Goal: Transaction & Acquisition: Book appointment/travel/reservation

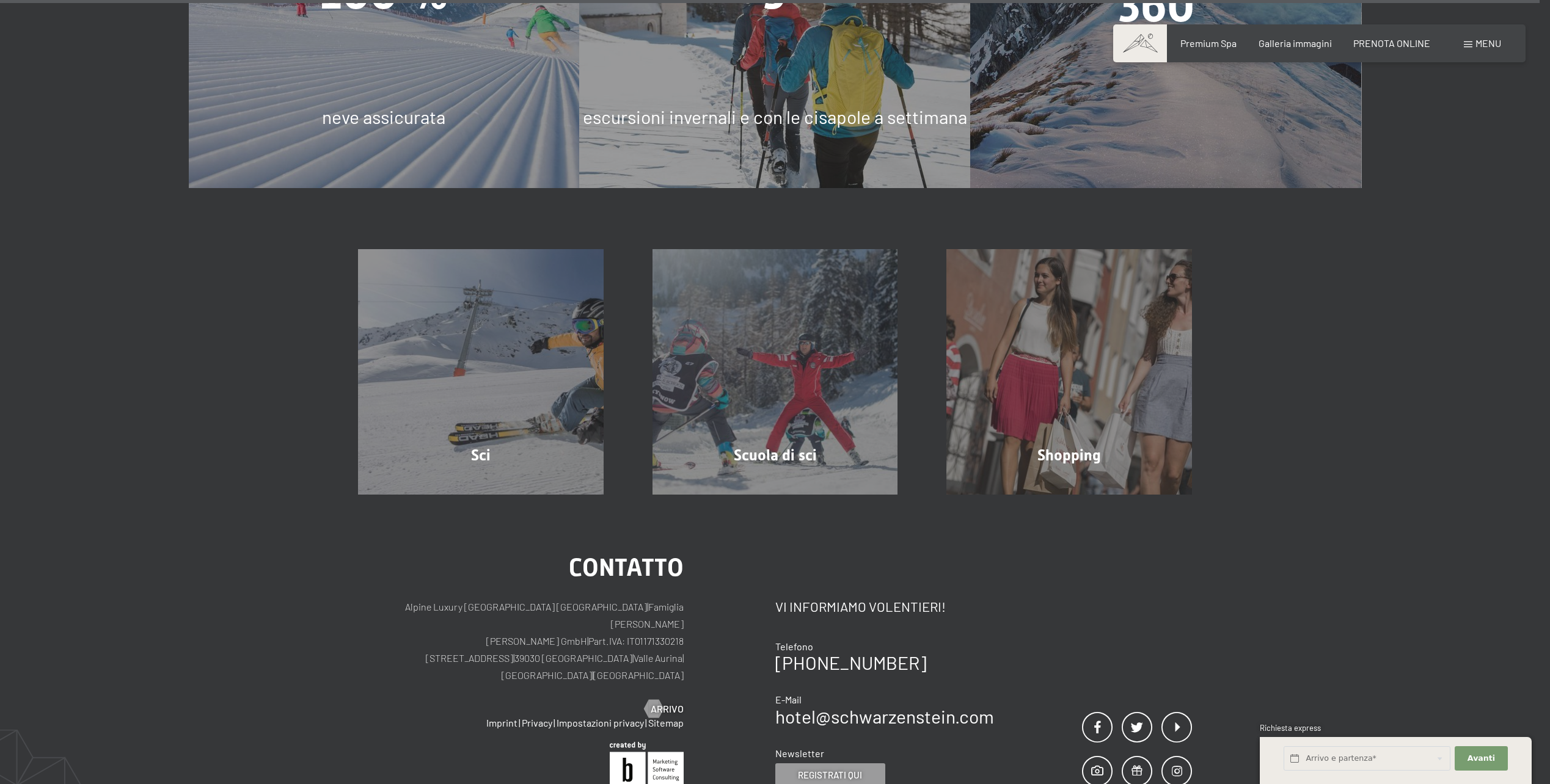
scroll to position [4987, 0]
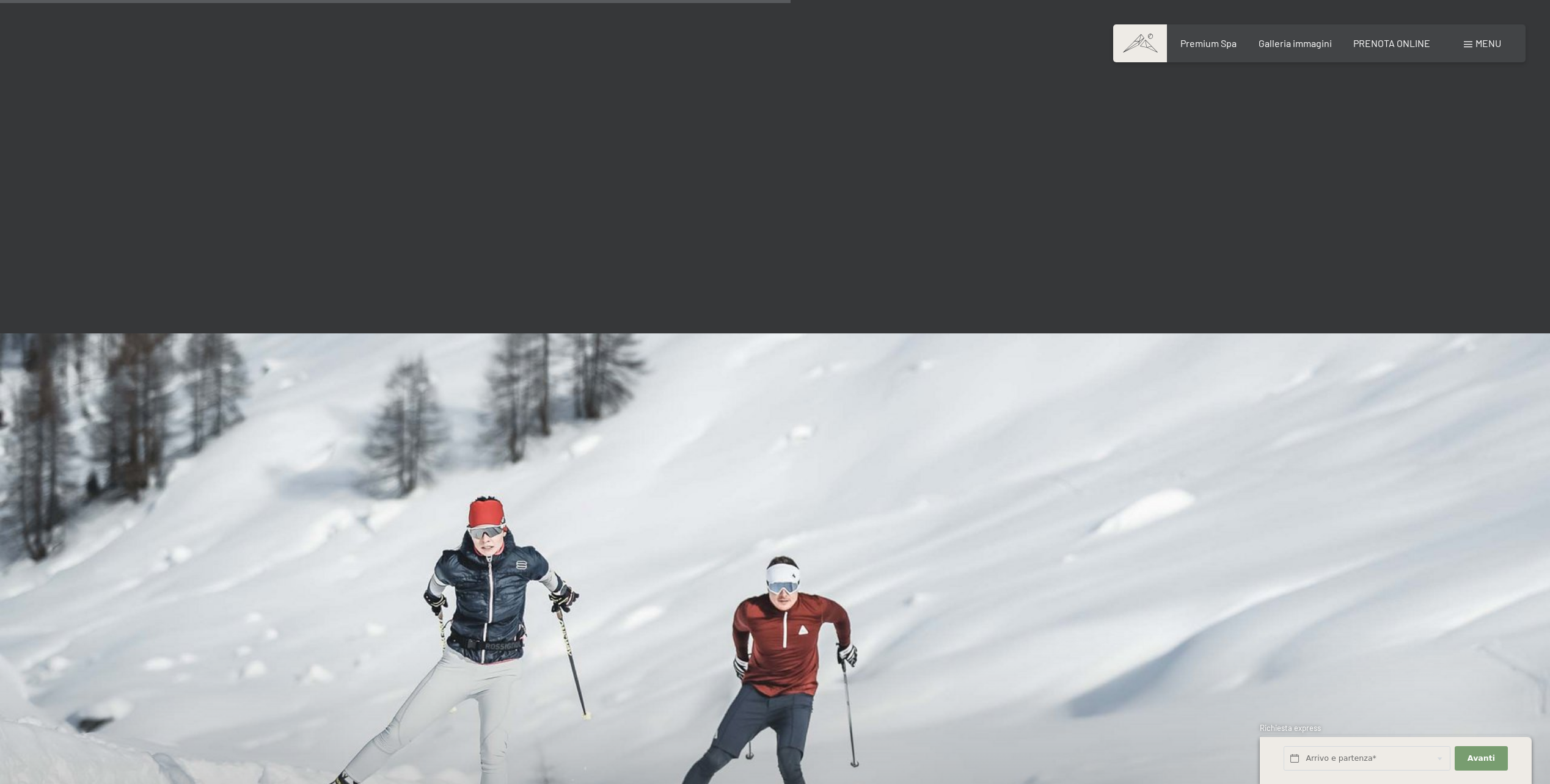
click at [1485, 42] on span "Menu" at bounding box center [1488, 43] width 26 height 12
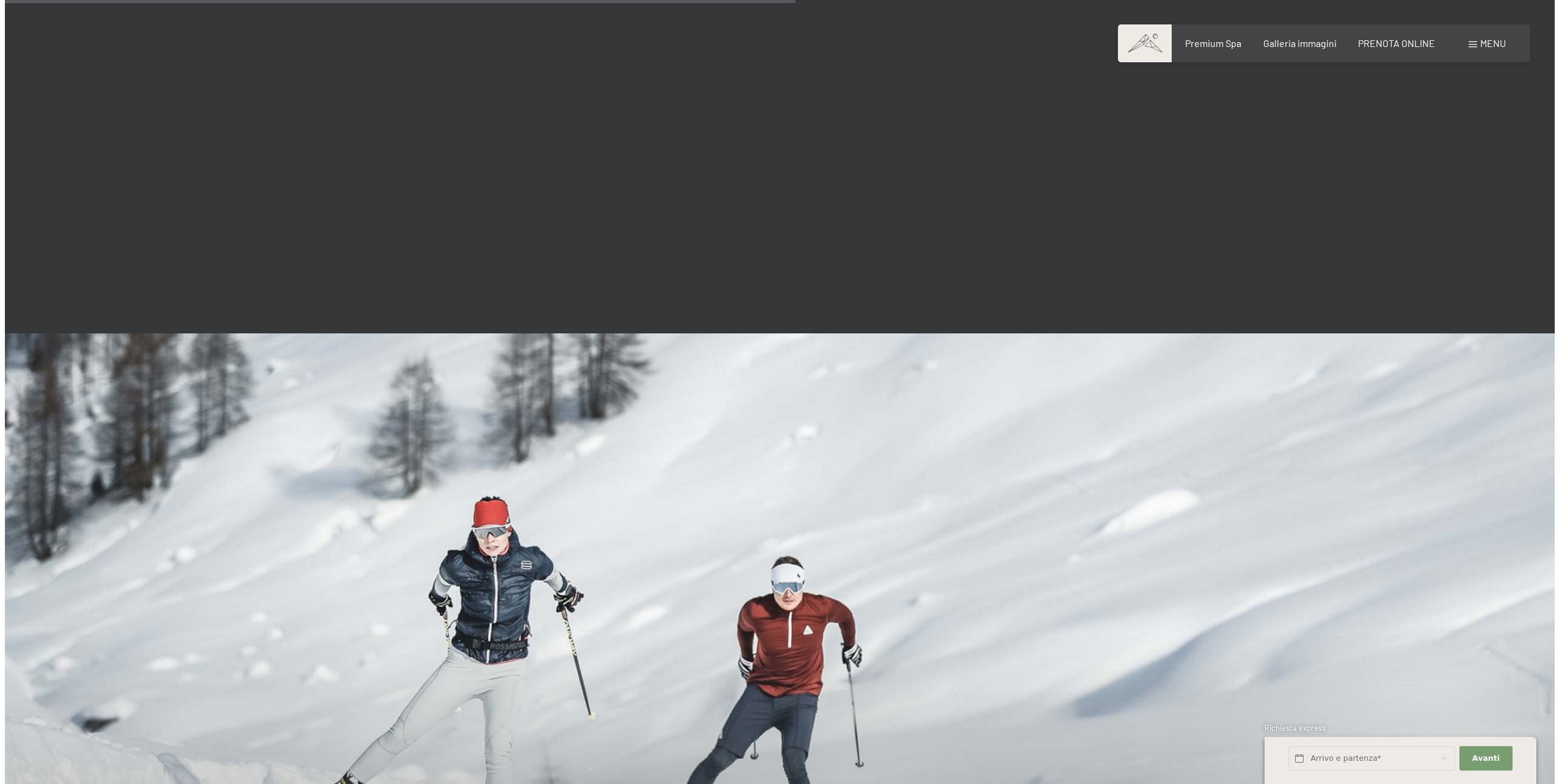
scroll to position [2548, 0]
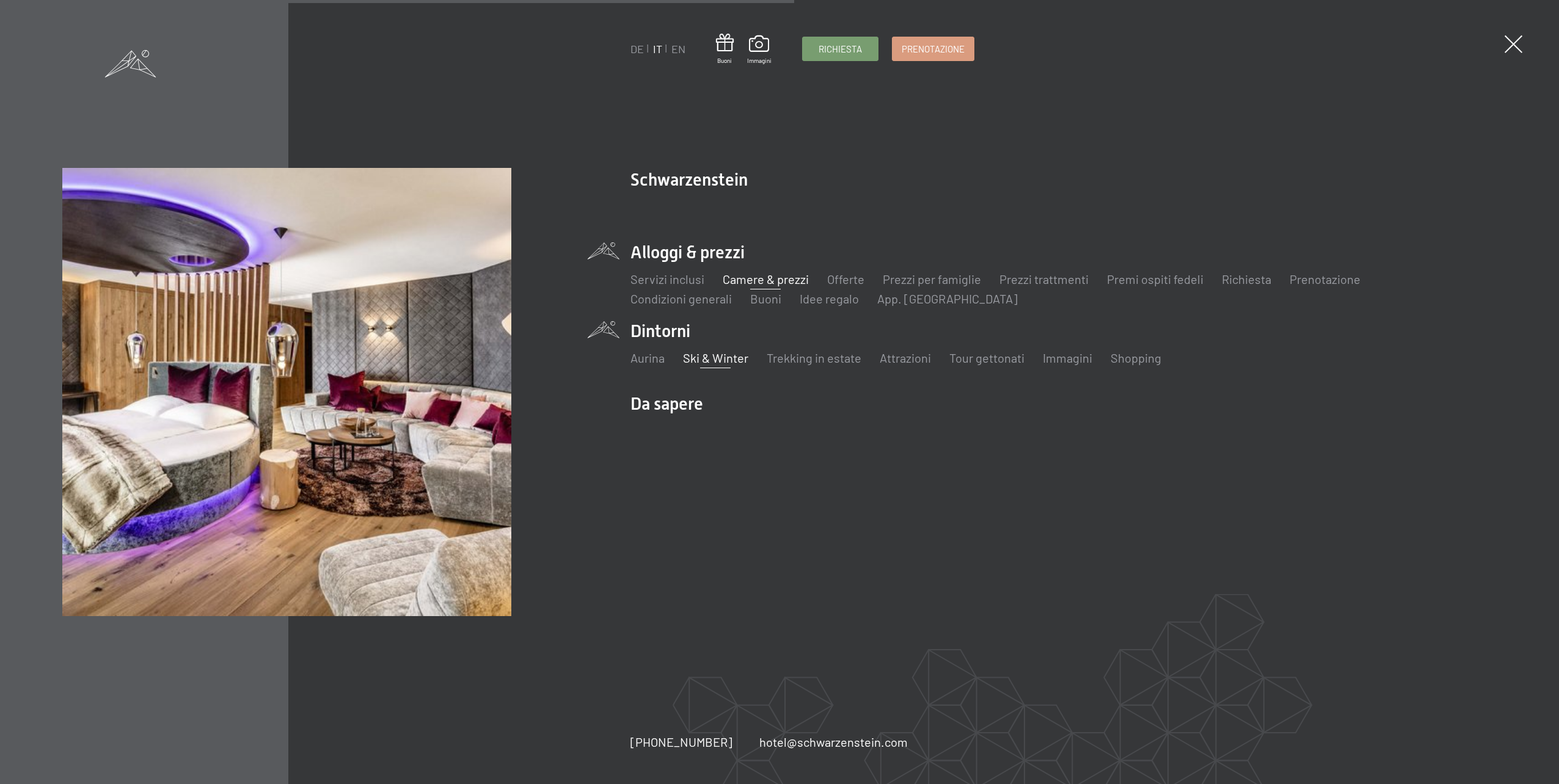
click at [757, 277] on link "Camere & prezzi" at bounding box center [765, 280] width 86 height 15
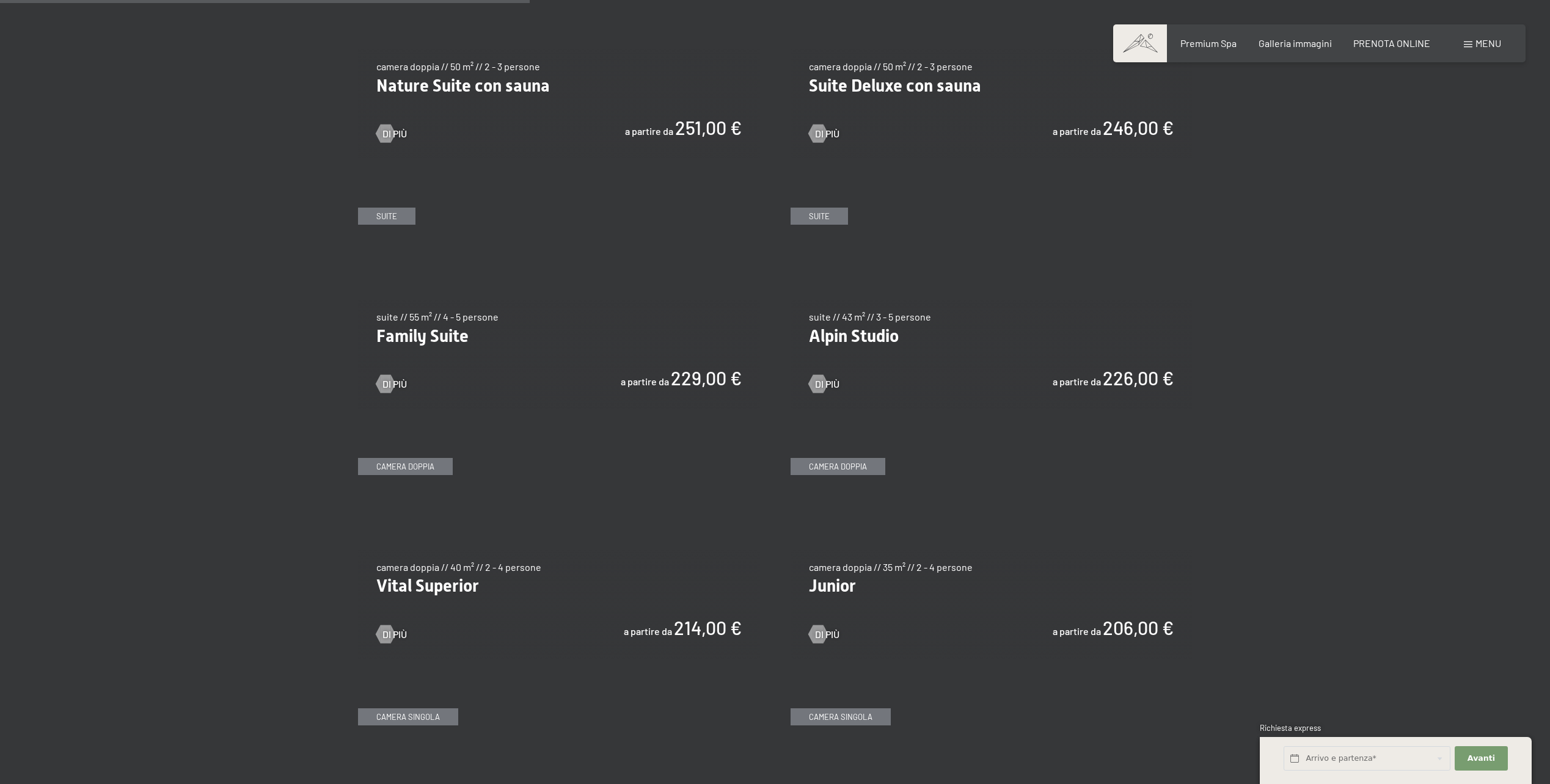
scroll to position [1344, 0]
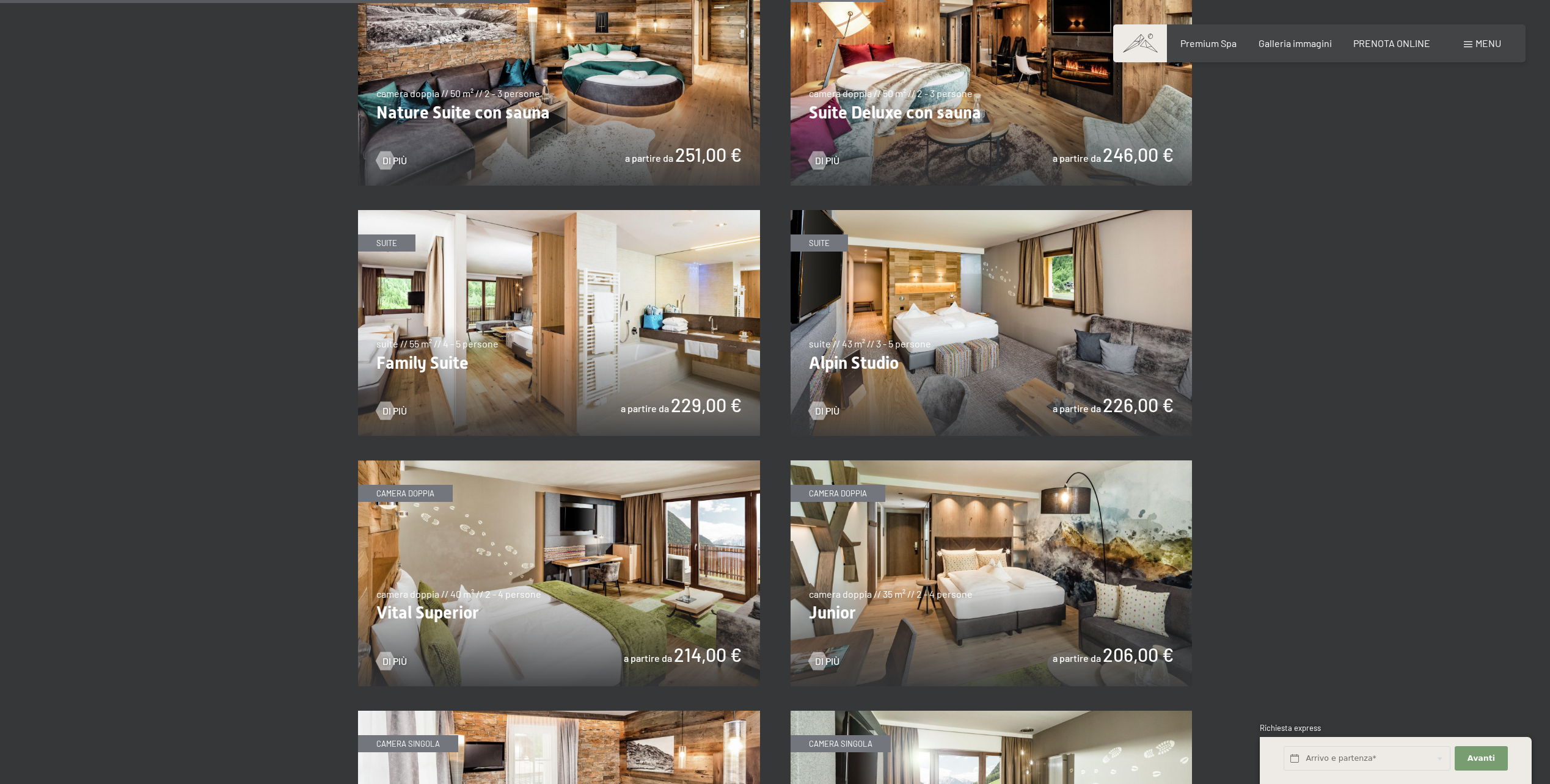
click at [961, 348] on img at bounding box center [991, 323] width 402 height 226
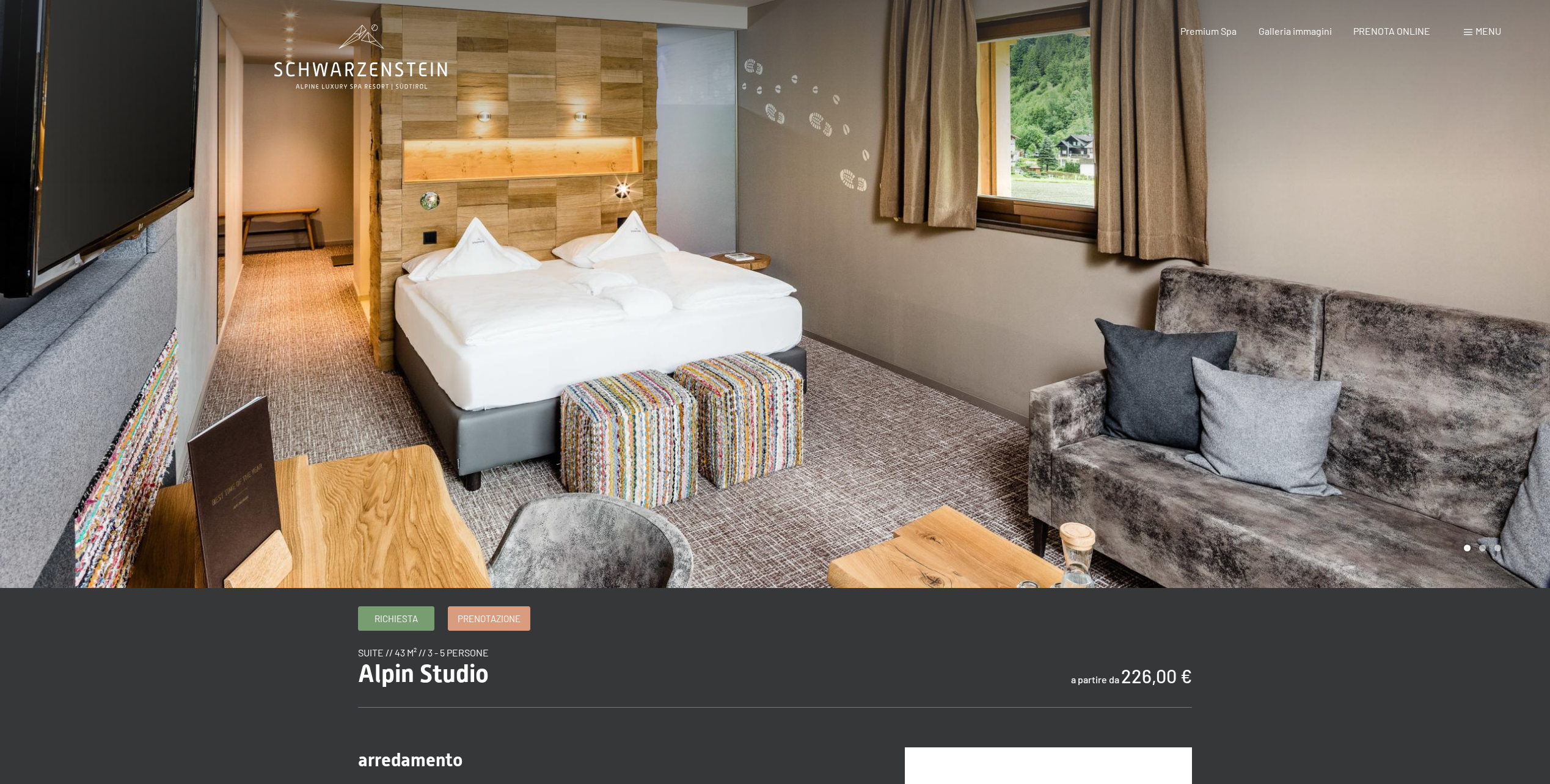
click at [1403, 338] on div at bounding box center [1162, 294] width 775 height 588
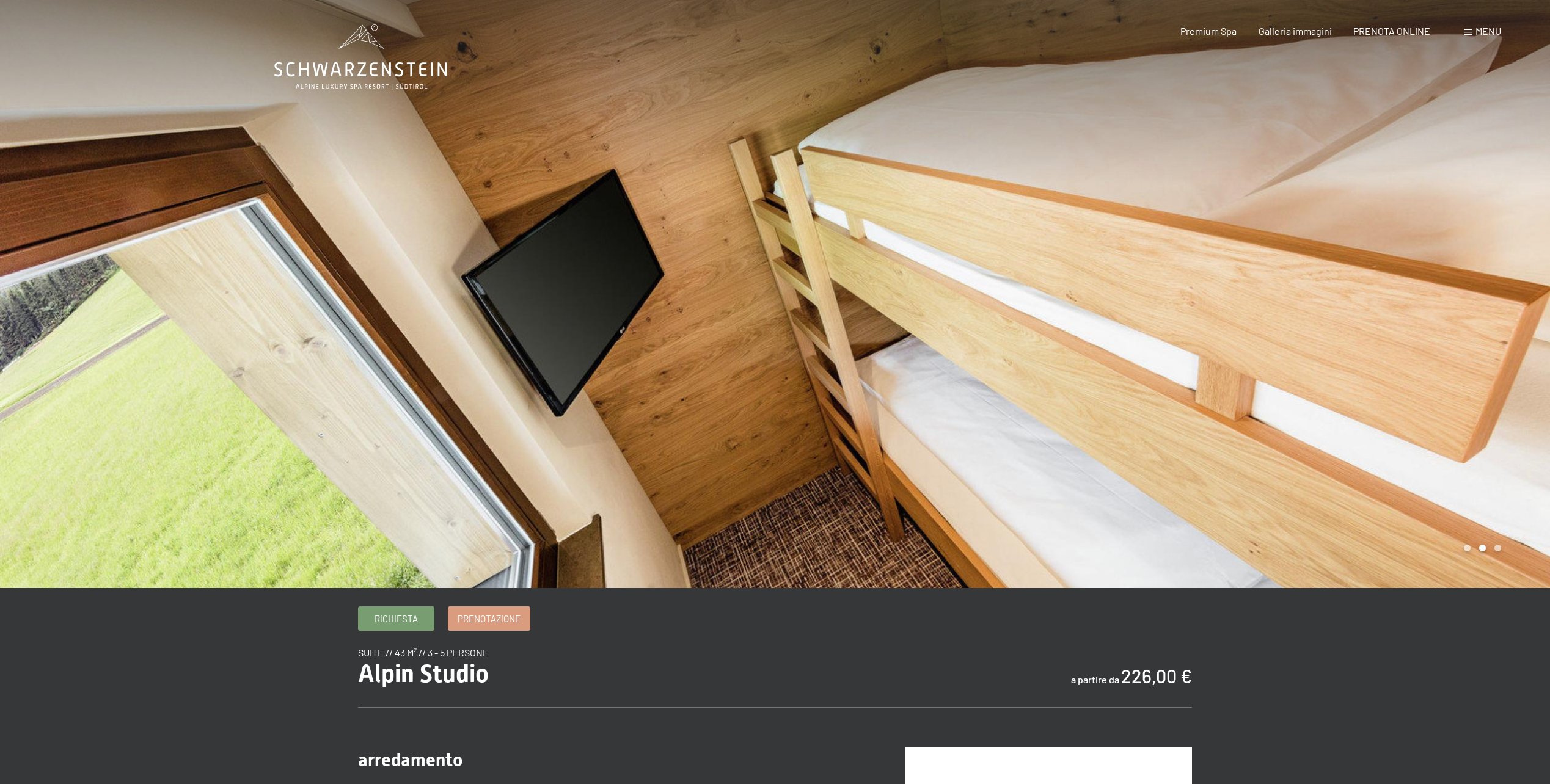
click at [1403, 338] on div at bounding box center [1162, 294] width 775 height 588
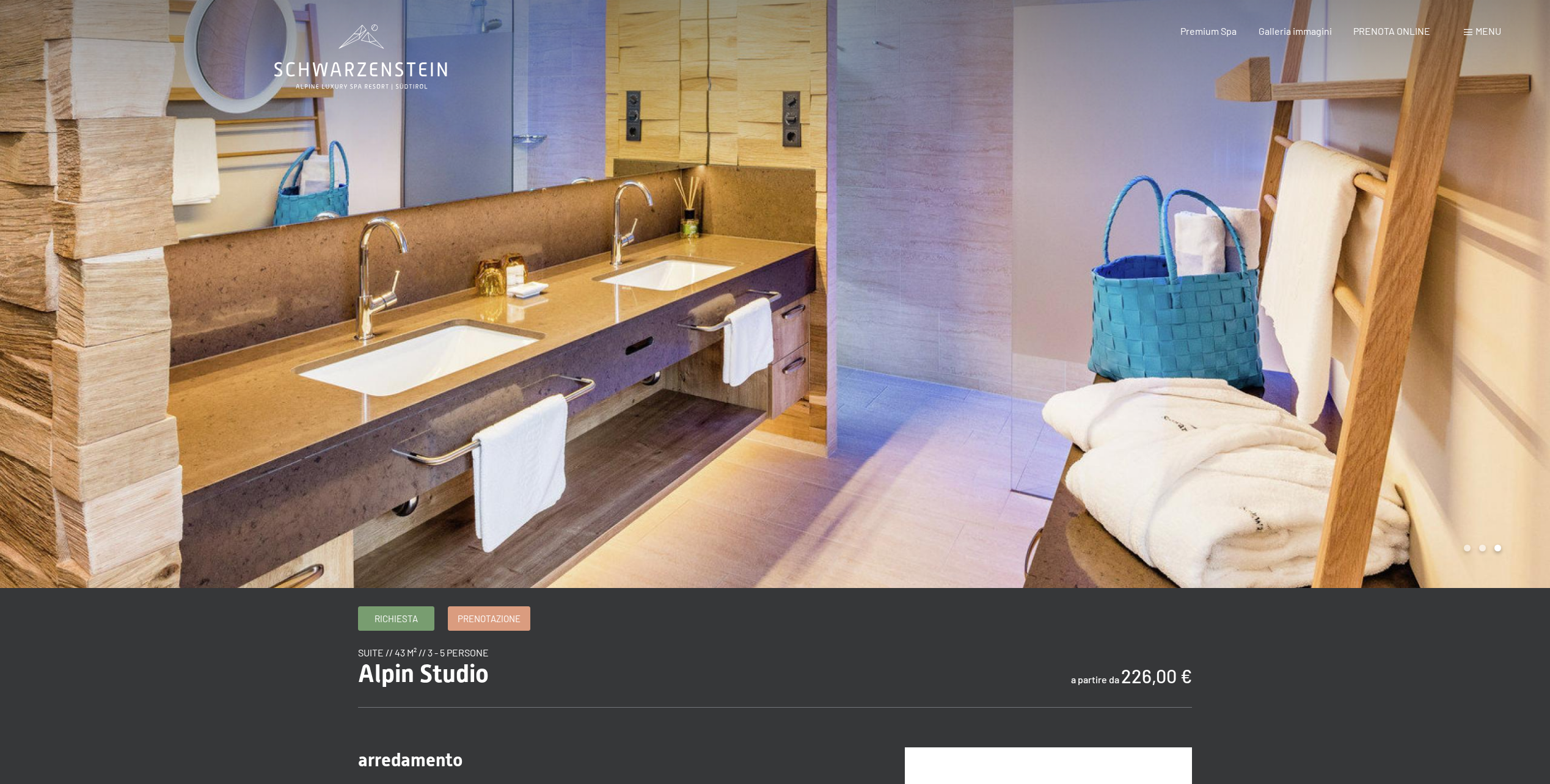
click at [1403, 338] on div at bounding box center [1162, 294] width 775 height 588
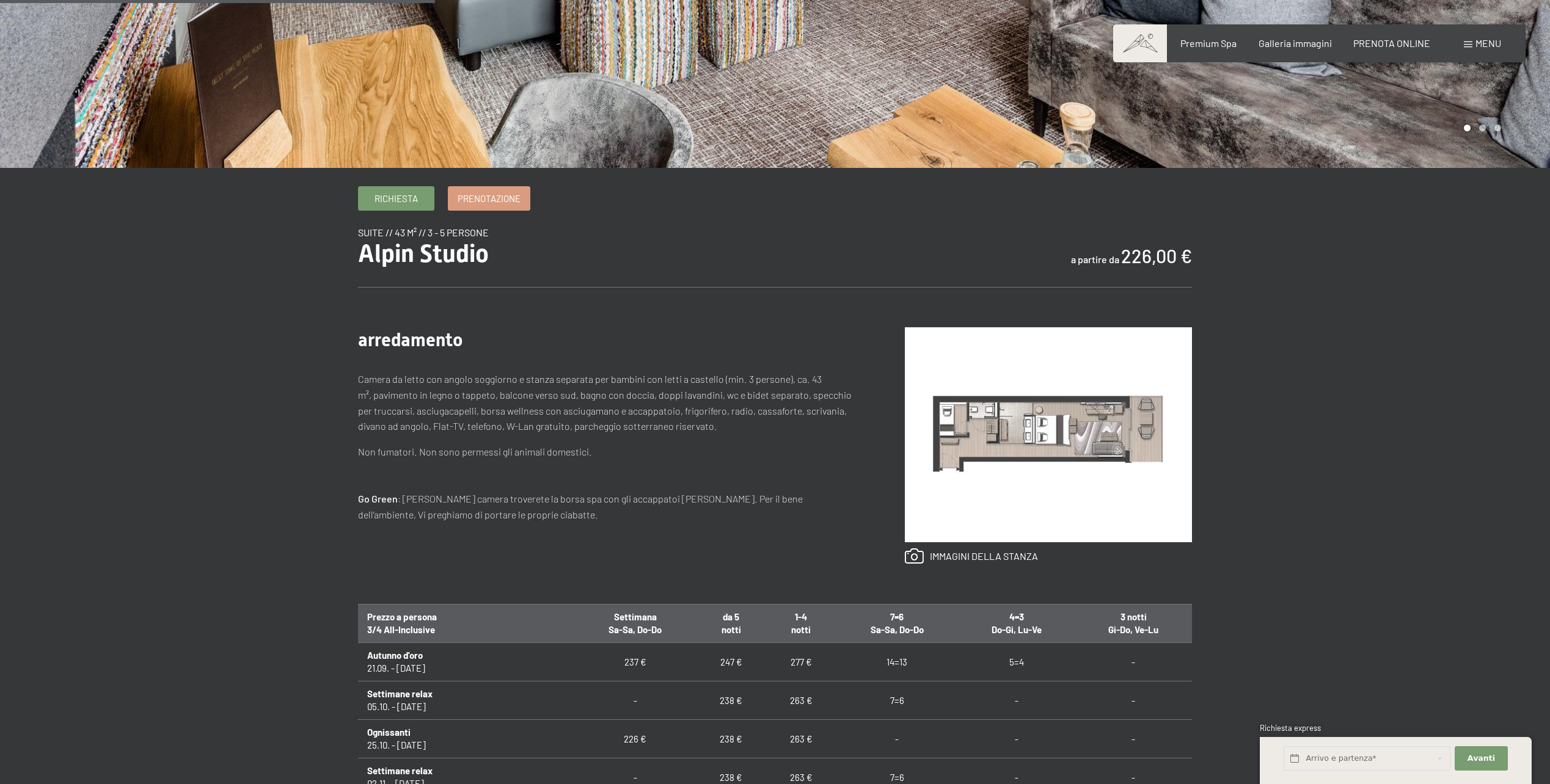
scroll to position [428, 0]
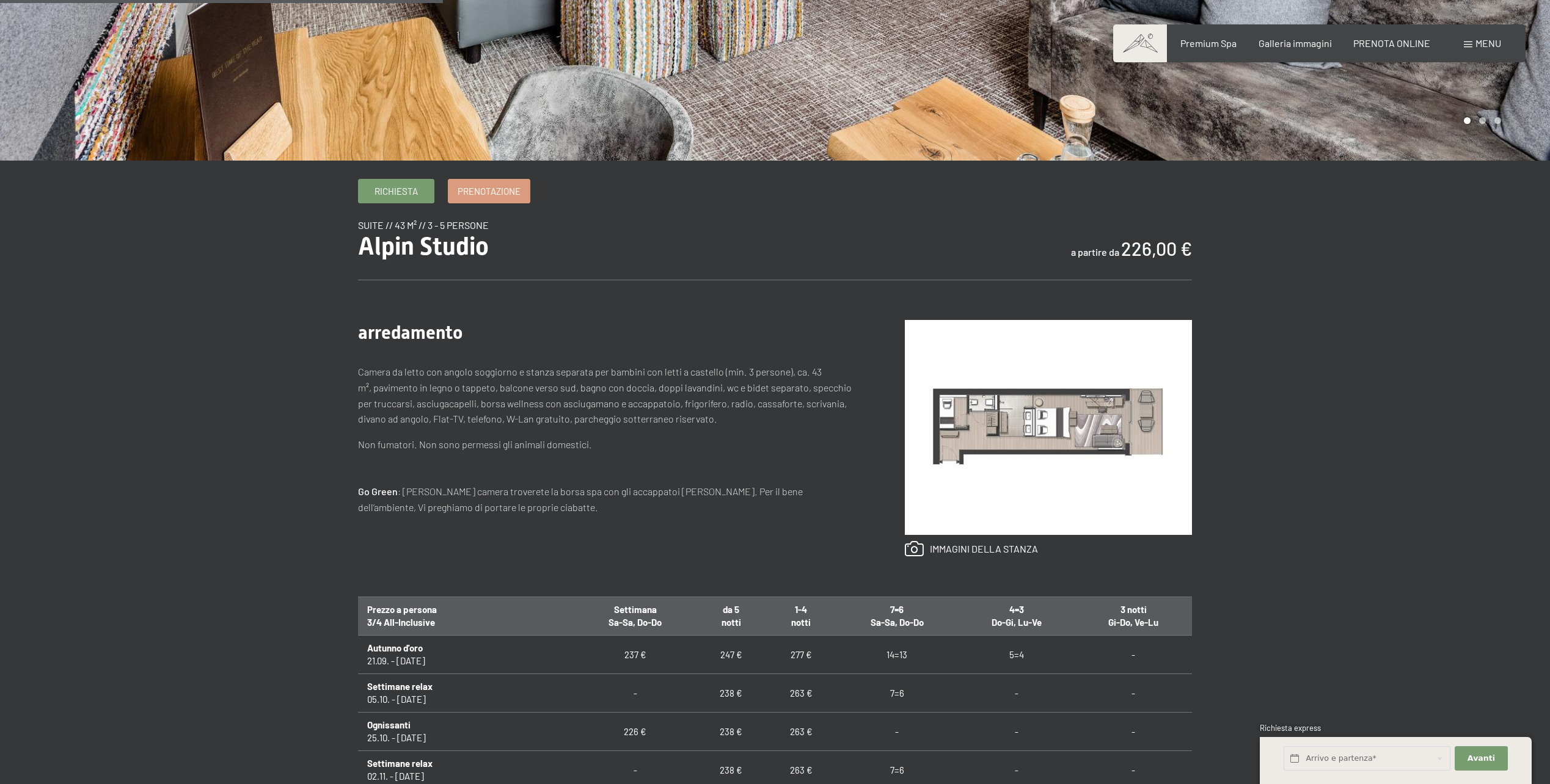
click at [1041, 429] on img at bounding box center [1048, 428] width 287 height 215
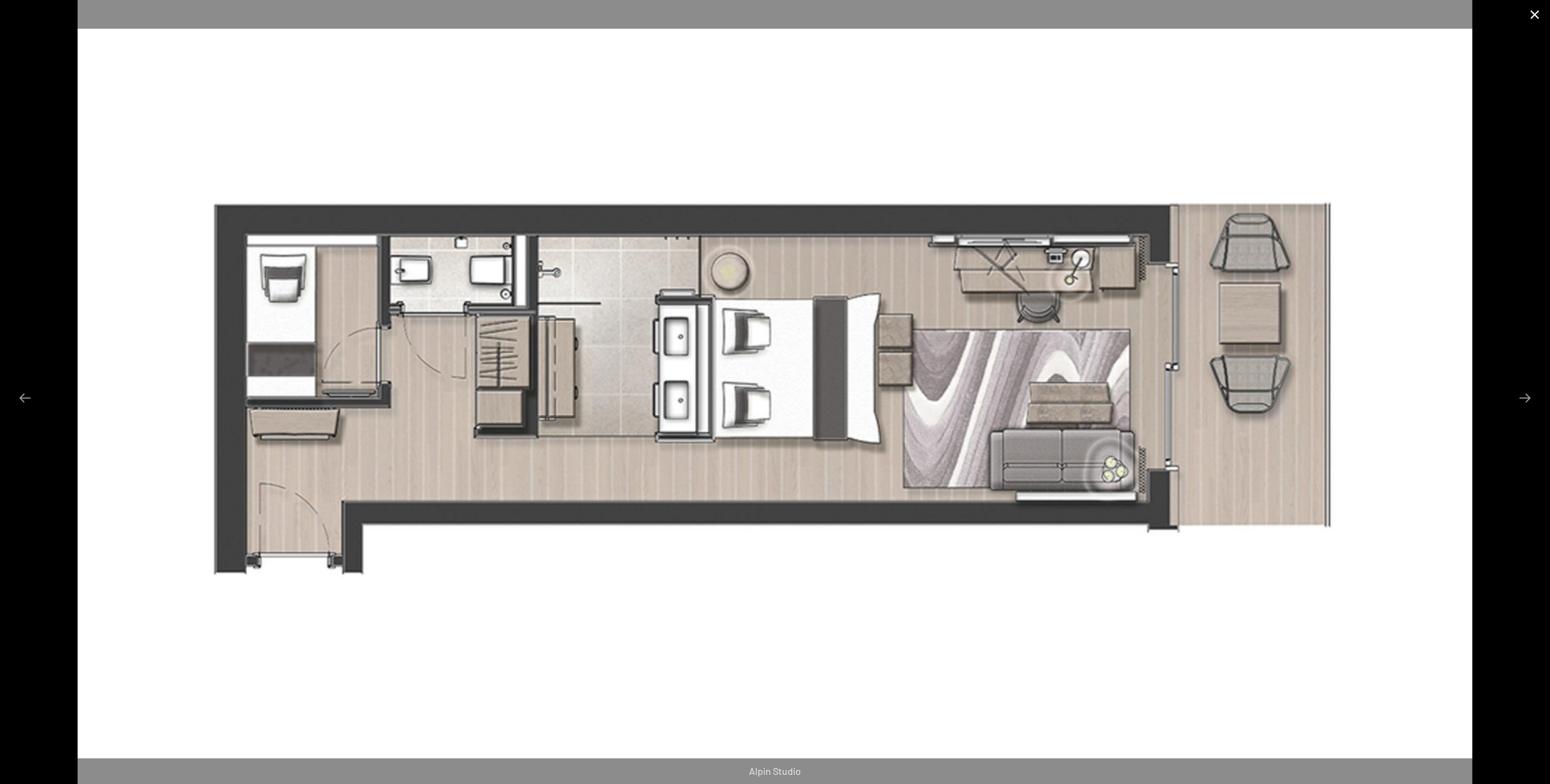
click at [1529, 15] on button "Close gallery" at bounding box center [1534, 14] width 31 height 28
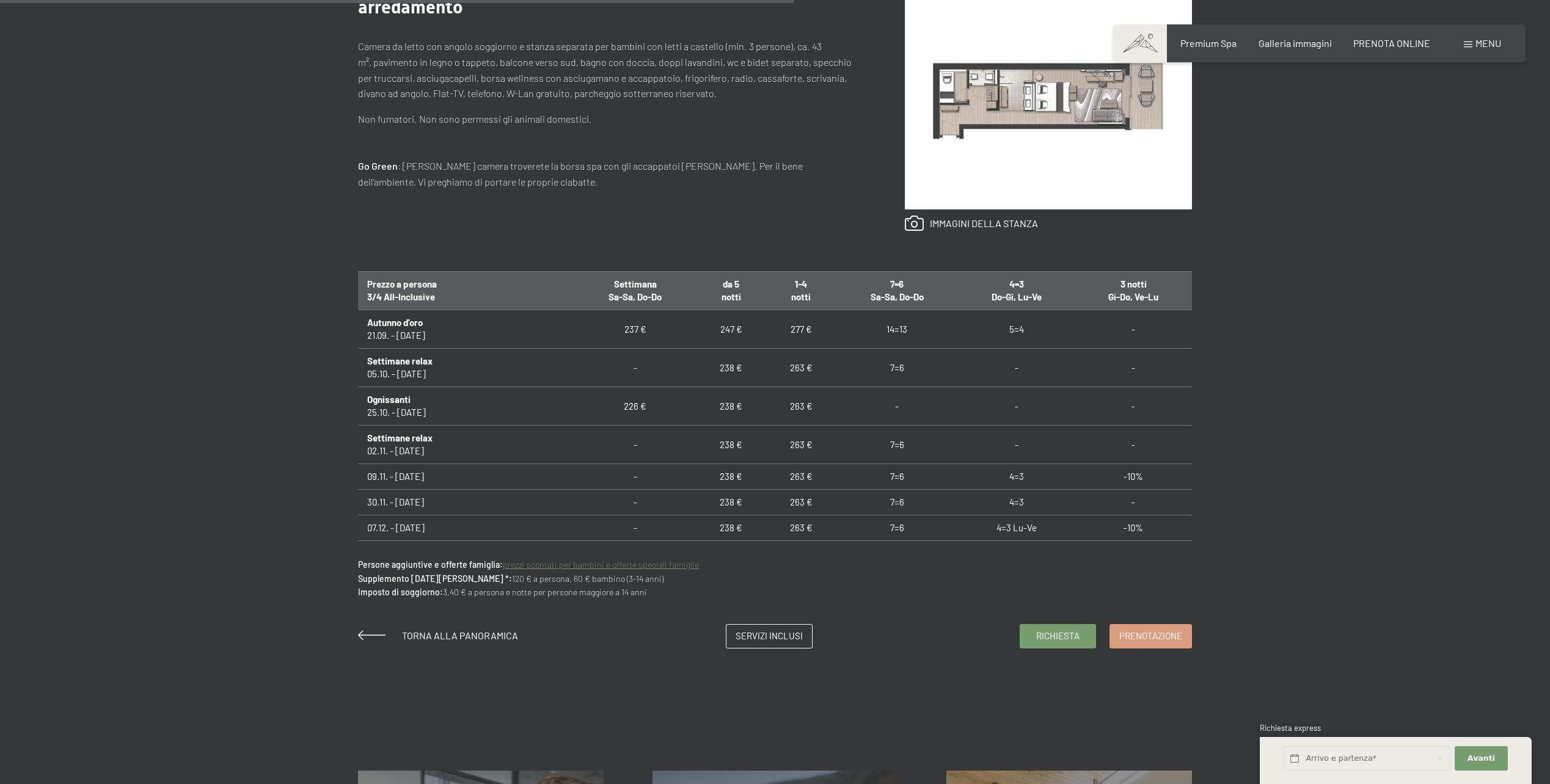
scroll to position [733, 0]
